Goal: Navigation & Orientation: Go to known website

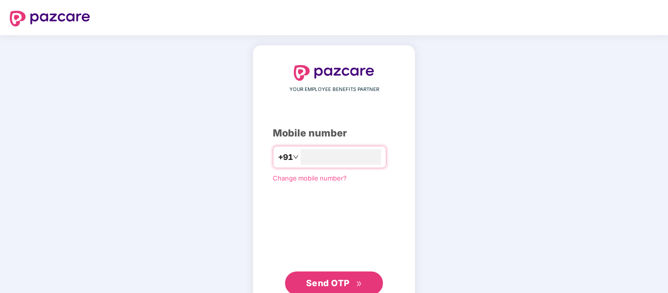
scroll to position [32, 0]
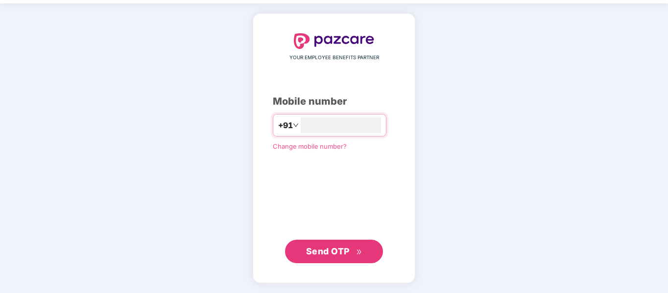
type input "**********"
